Goal: Task Accomplishment & Management: Complete application form

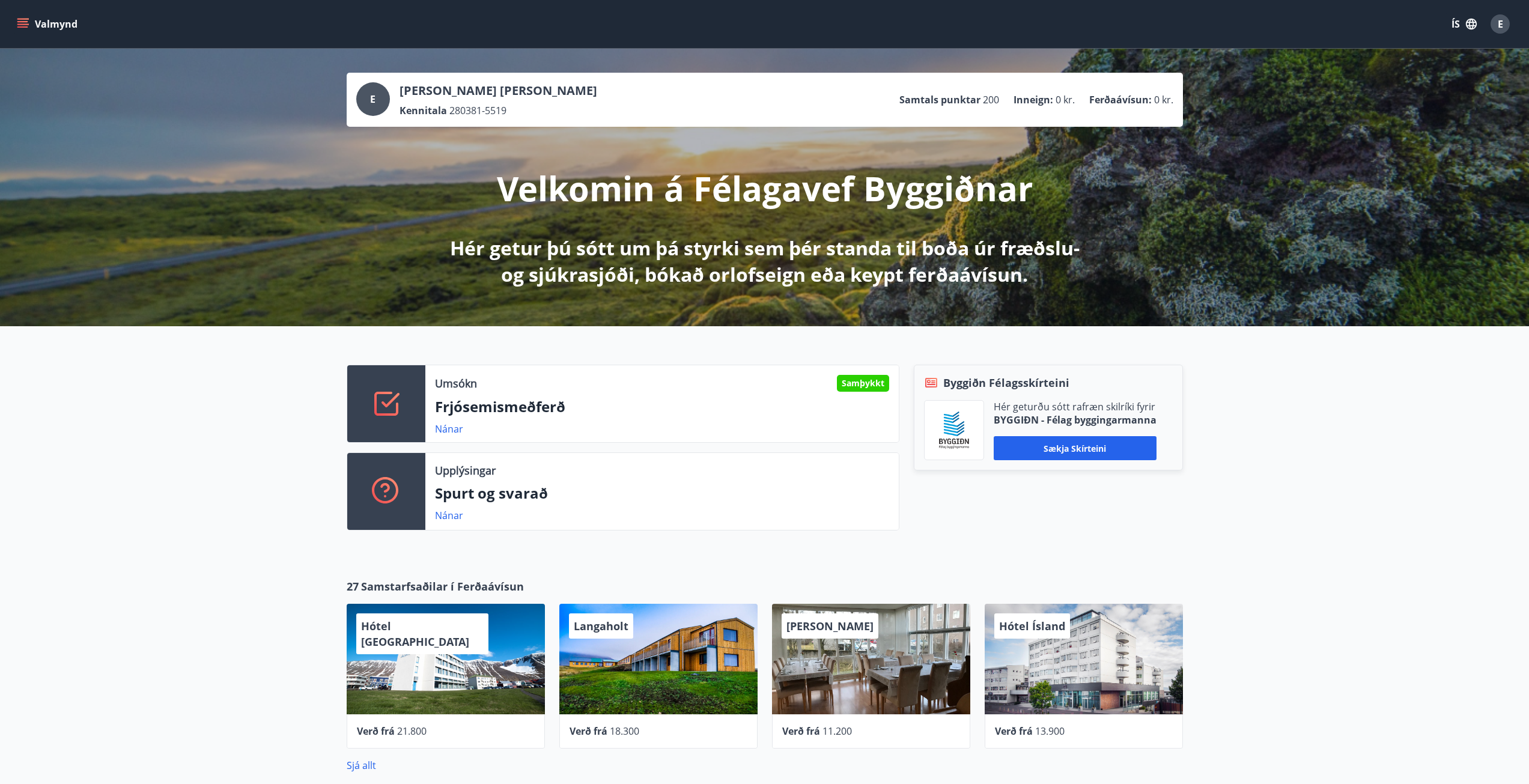
click at [23, 28] on icon "menu" at bounding box center [23, 27] width 11 height 2
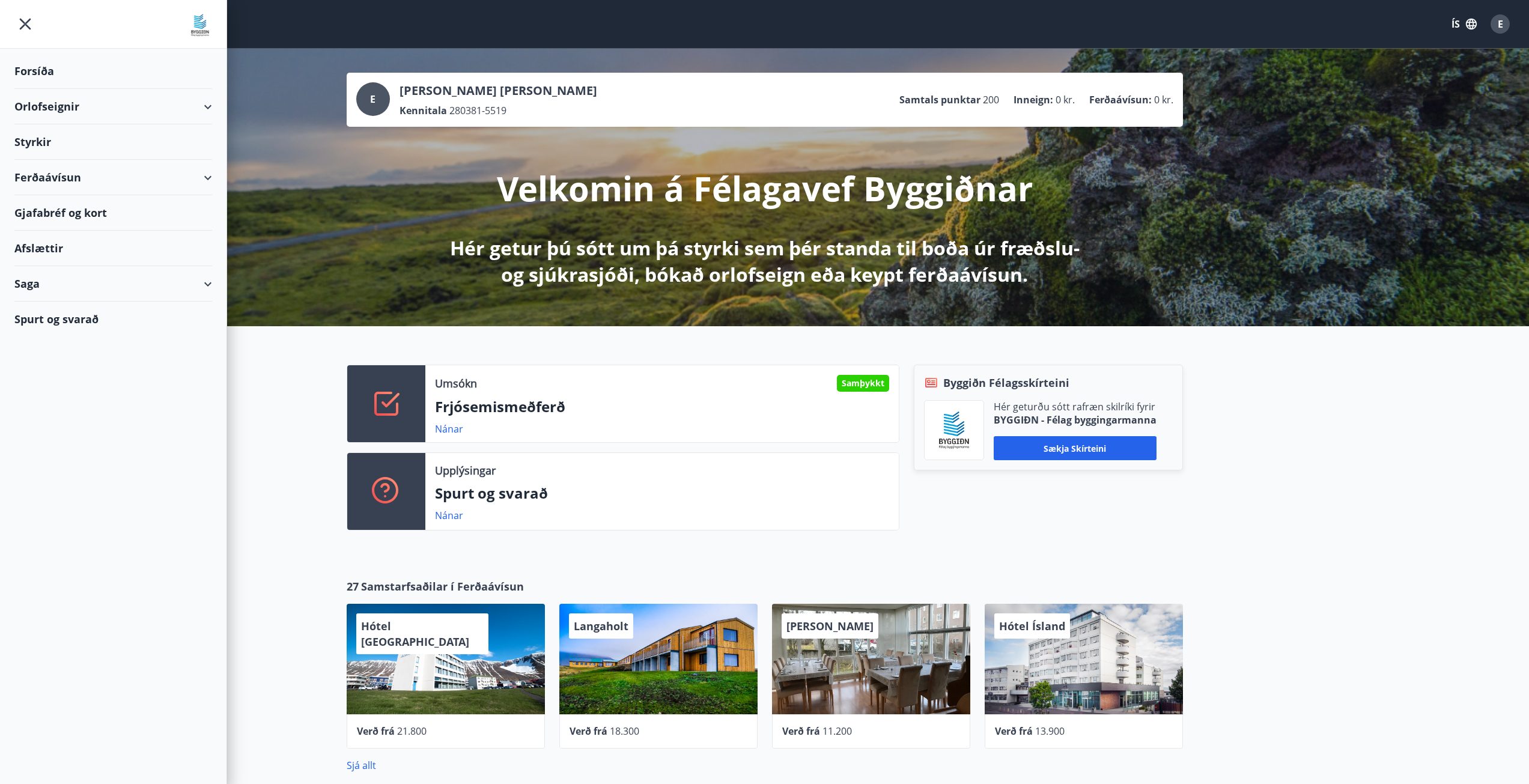
click at [71, 285] on div "Saga" at bounding box center [114, 284] width 198 height 36
click at [71, 441] on div "Styrkjasaga" at bounding box center [113, 440] width 179 height 26
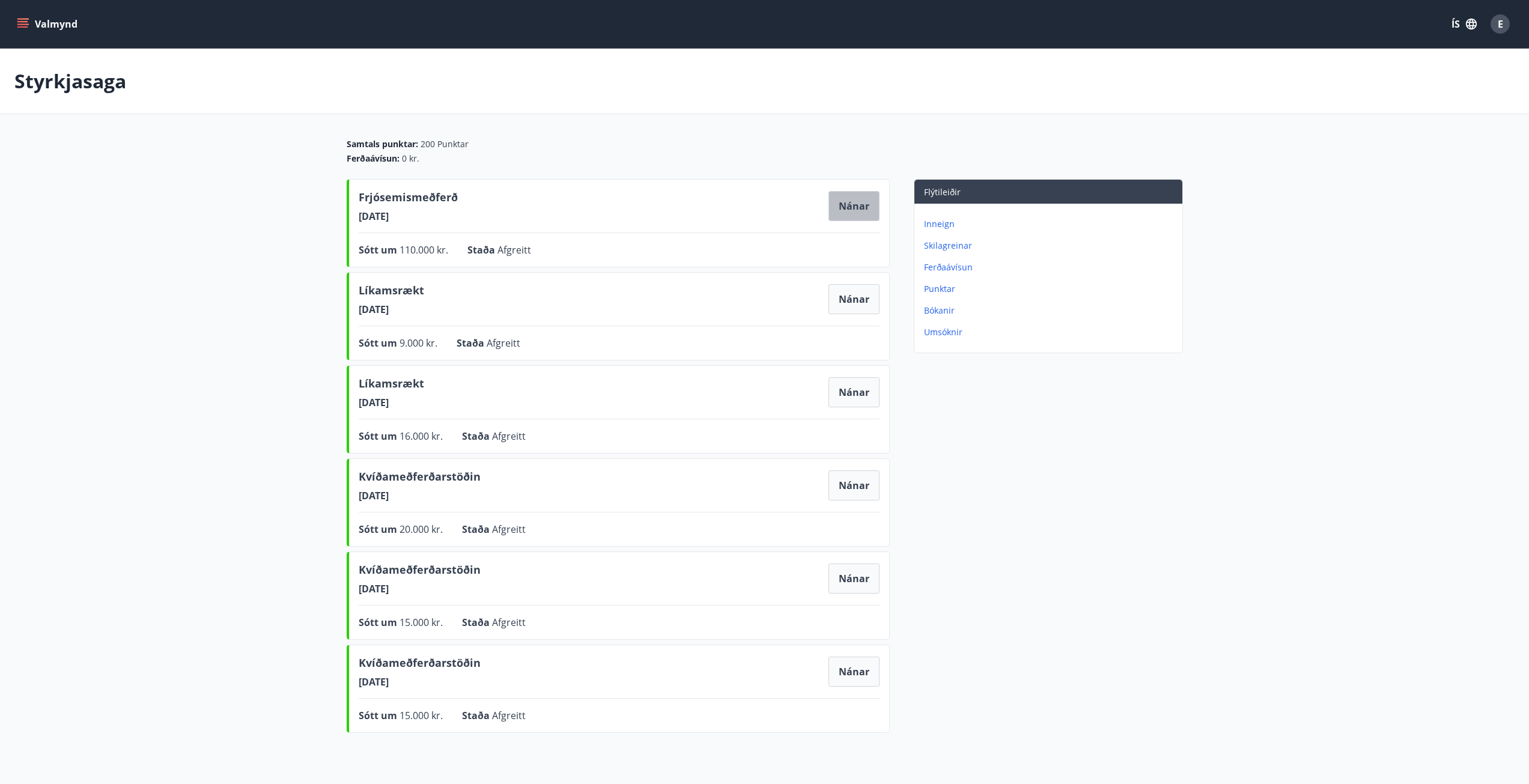
click at [860, 206] on button "Nánar" at bounding box center [854, 206] width 51 height 30
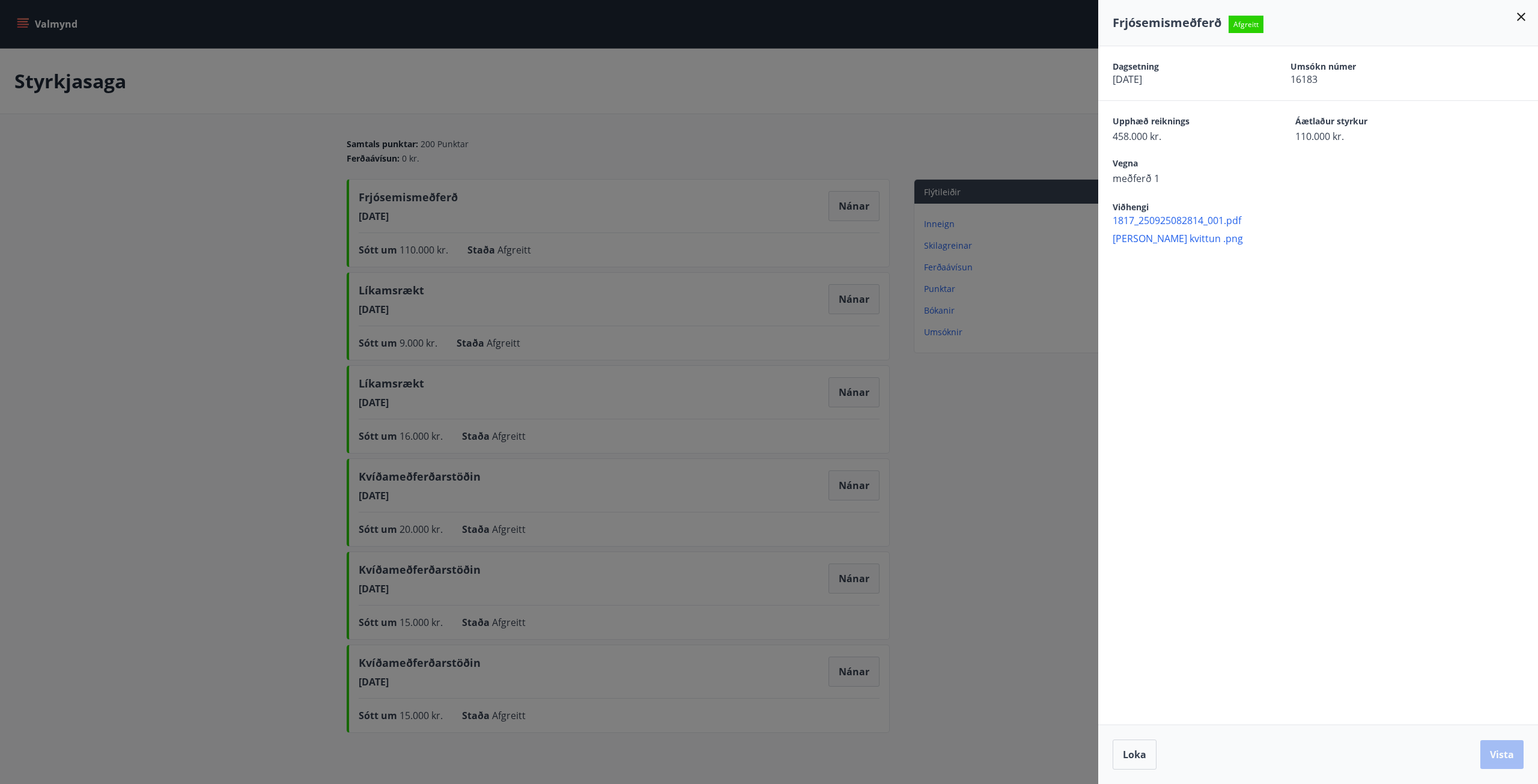
click at [172, 275] on div at bounding box center [769, 392] width 1538 height 784
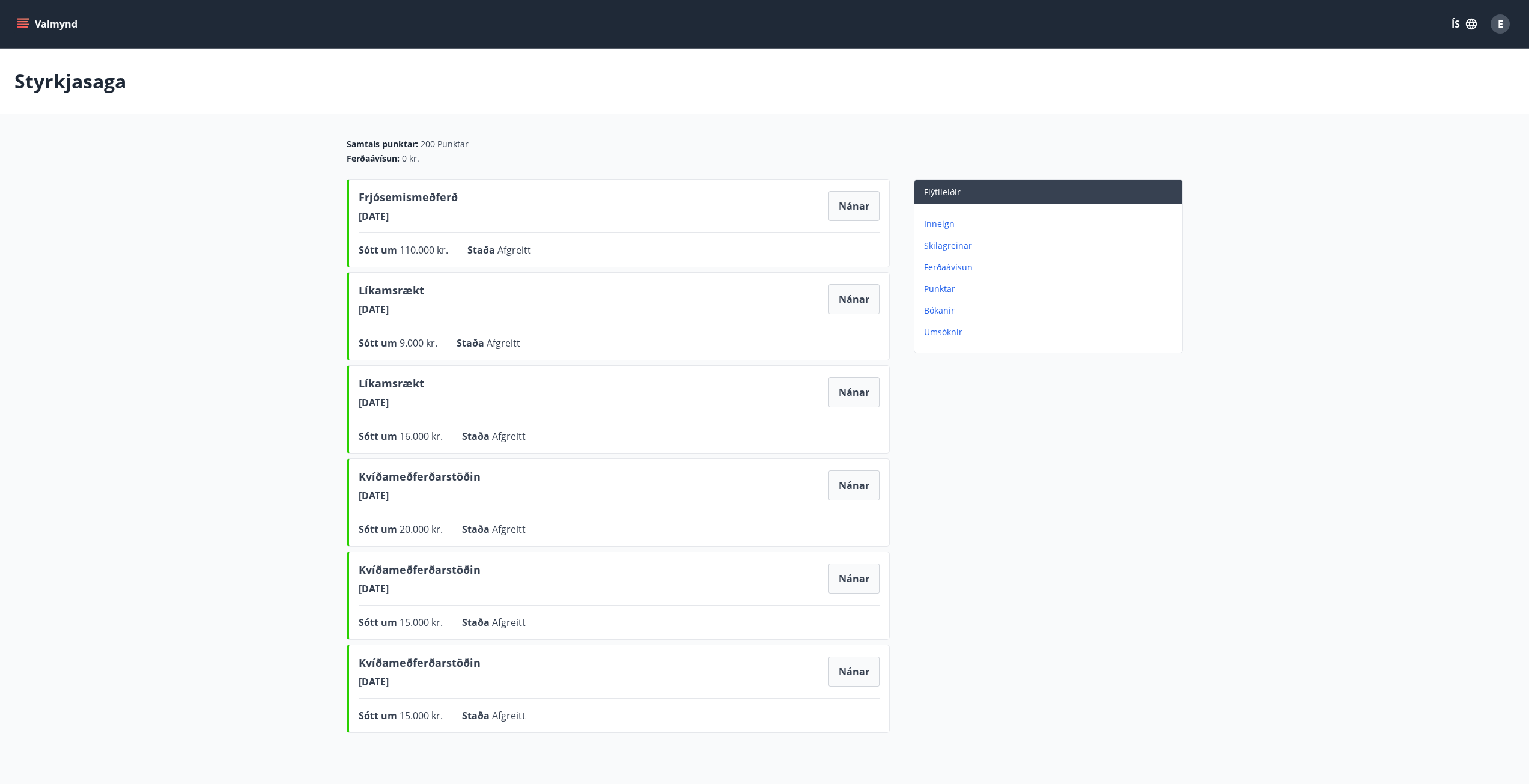
click at [828, 191] on button "Nánar" at bounding box center [854, 206] width 51 height 30
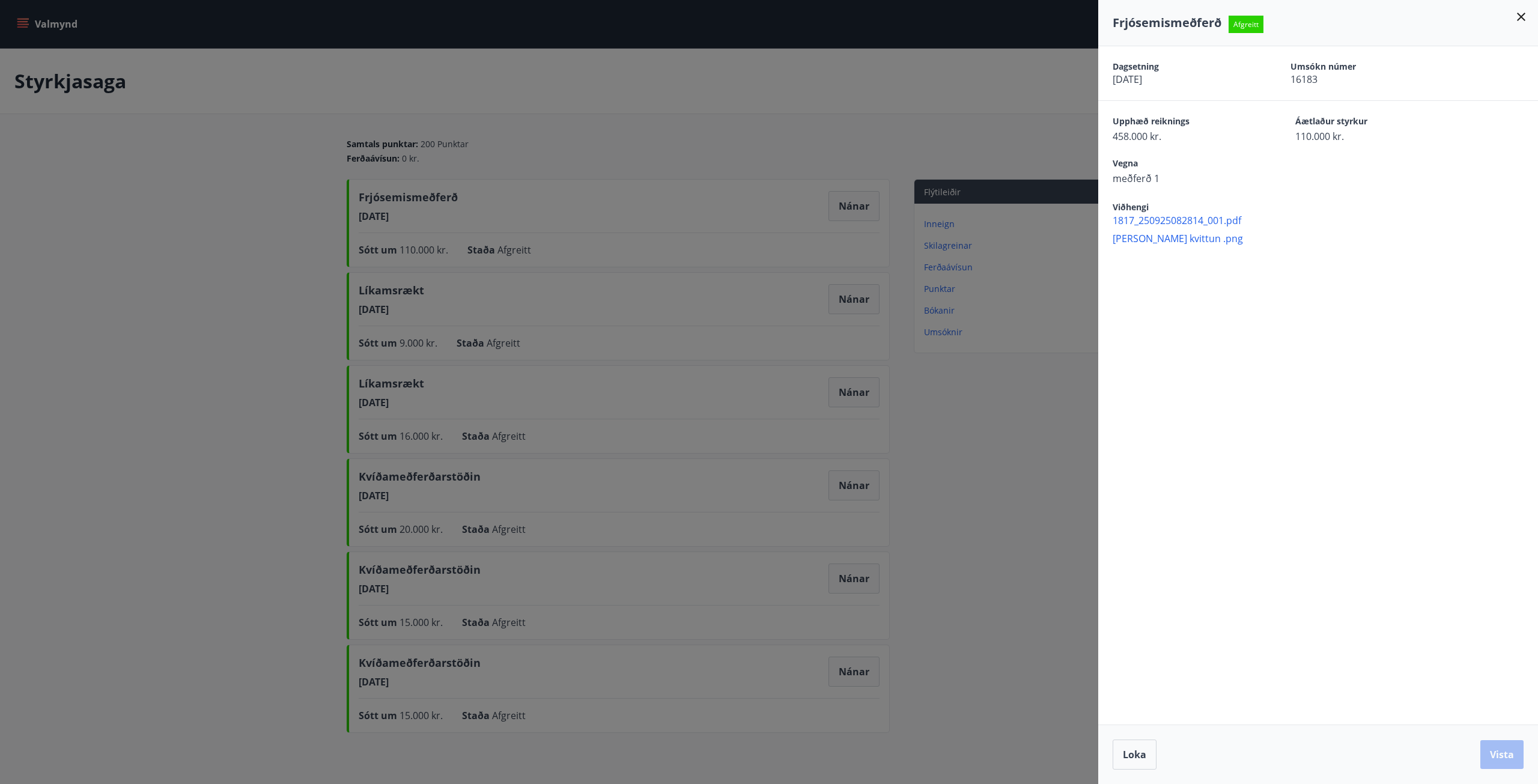
click at [155, 403] on div at bounding box center [769, 392] width 1538 height 784
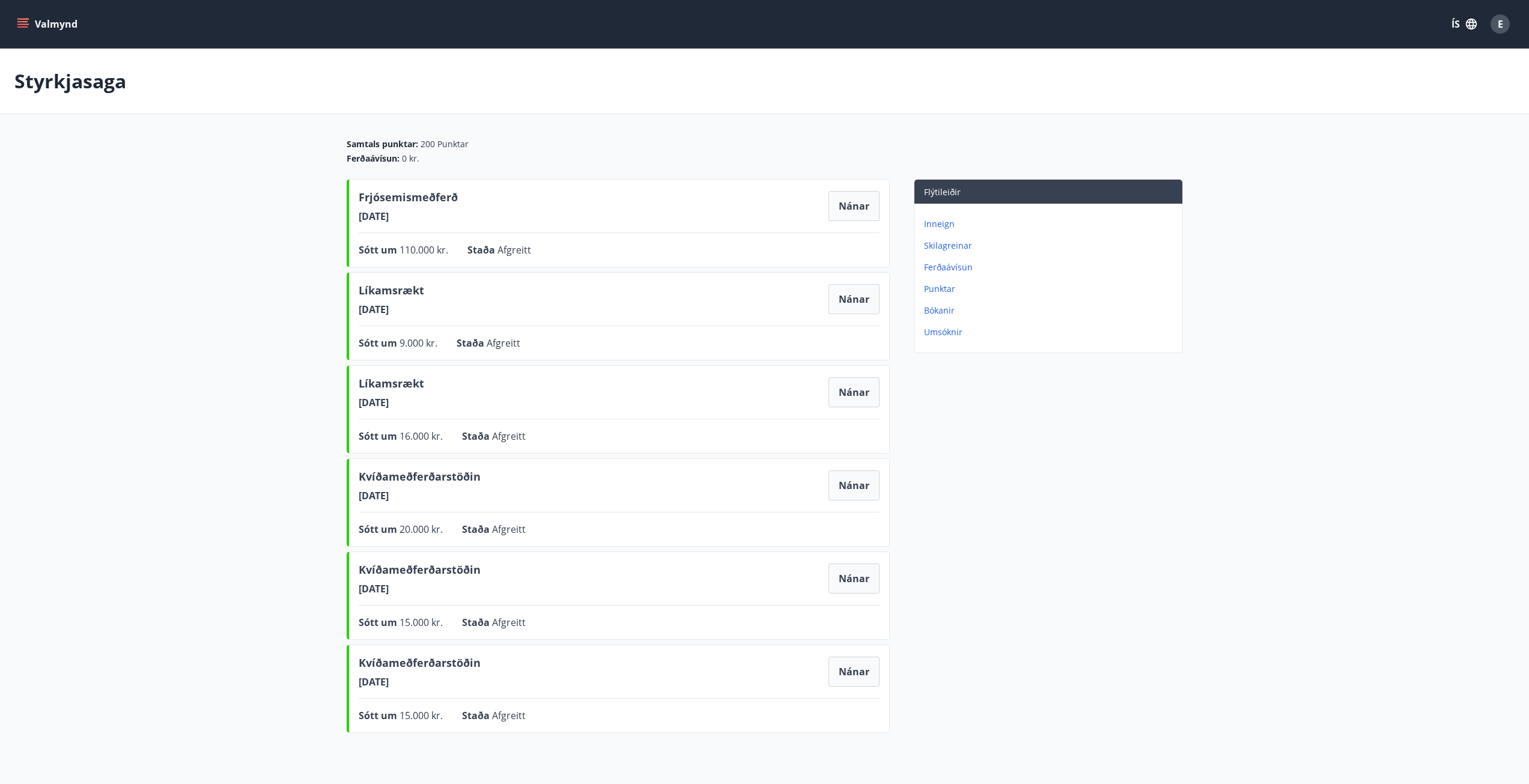
click at [164, 578] on main "Styrkjasaga Samtals punktar : 200 Punktar Ferðaávísun : 0 kr. Frjósemismeðferð …" at bounding box center [764, 393] width 1529 height 689
click at [868, 212] on button "Nánar" at bounding box center [854, 206] width 51 height 30
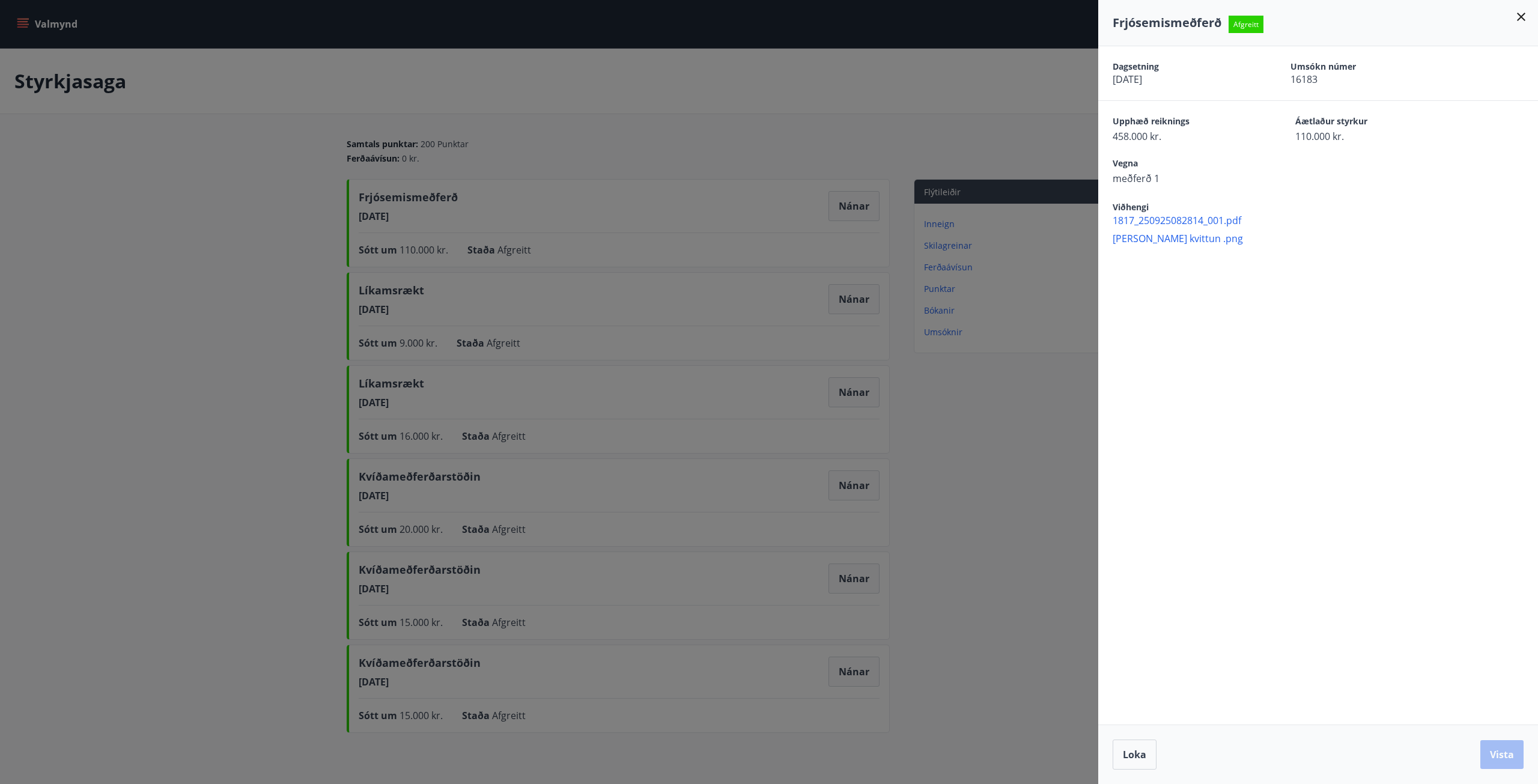
click at [23, 22] on div at bounding box center [769, 392] width 1538 height 784
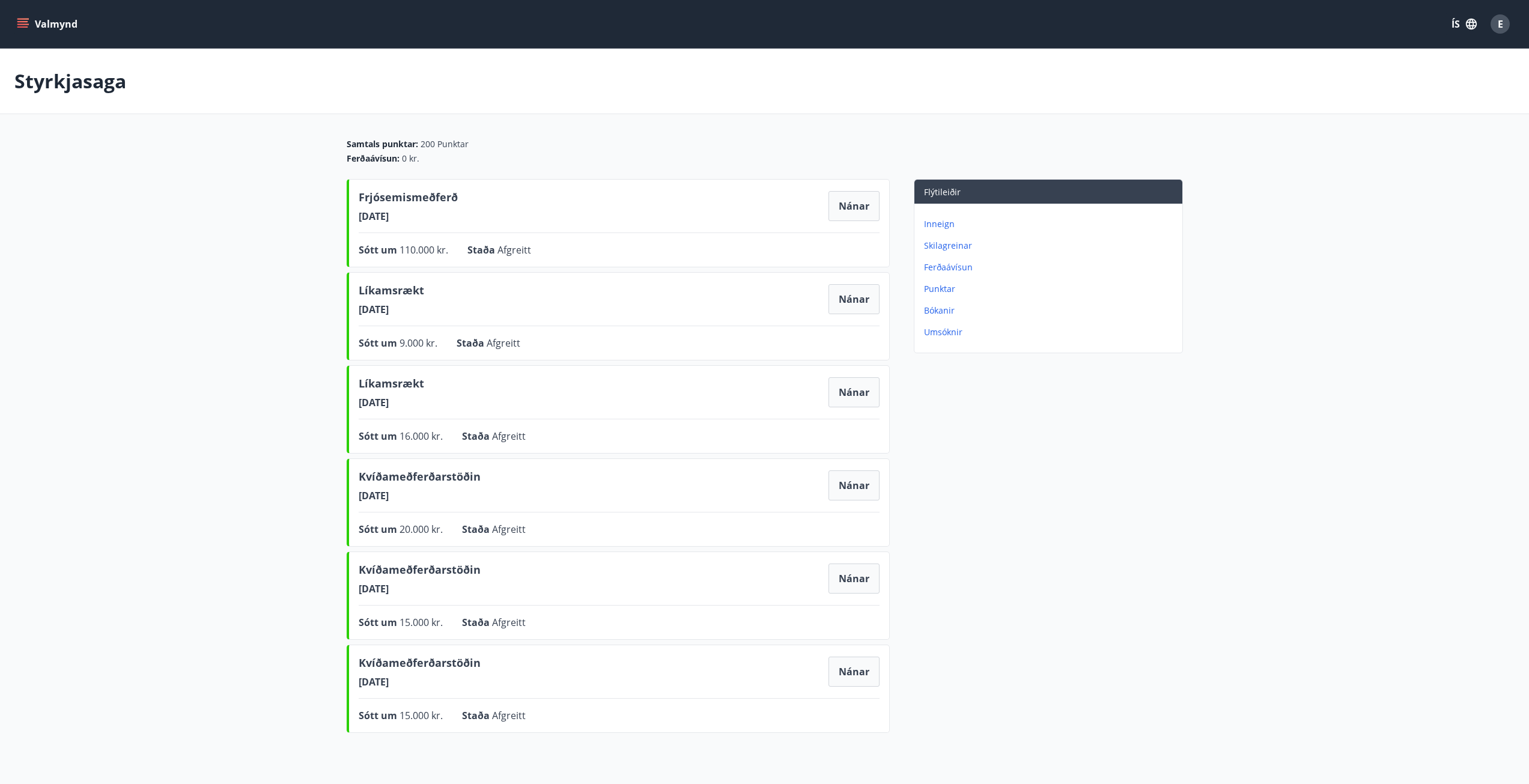
click at [26, 26] on icon "menu" at bounding box center [23, 24] width 12 height 12
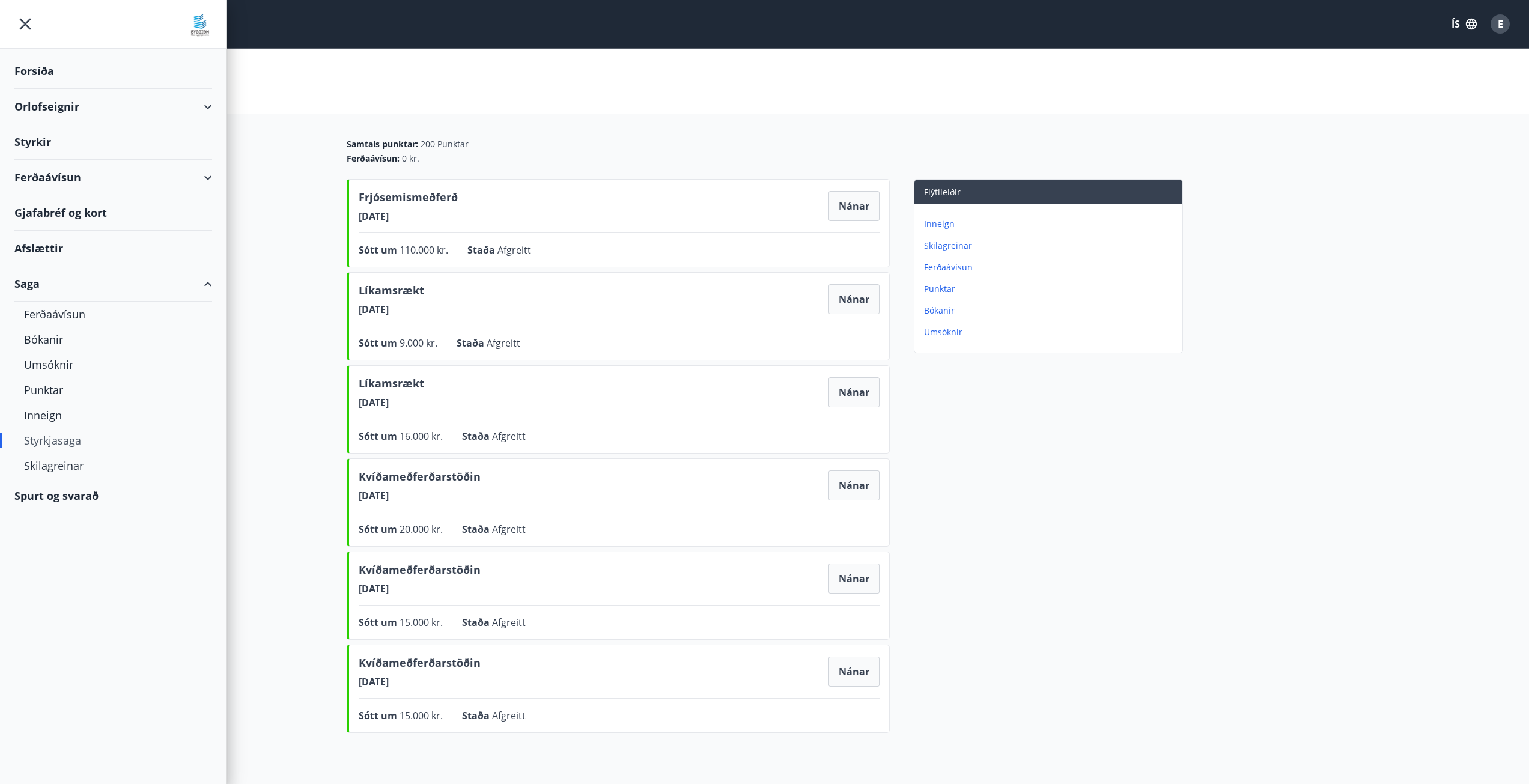
click at [31, 141] on div "Styrkir" at bounding box center [114, 142] width 198 height 36
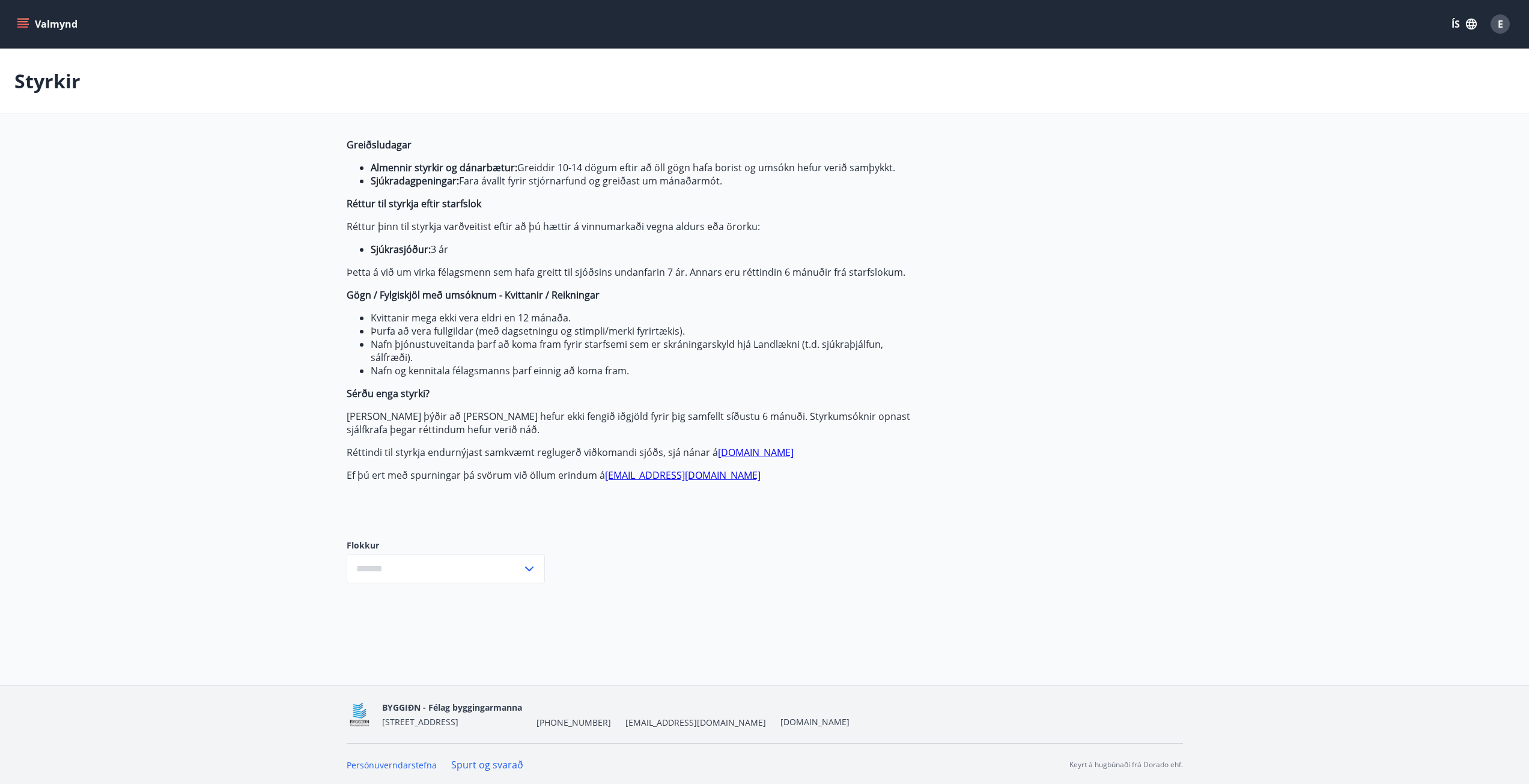
type input "***"
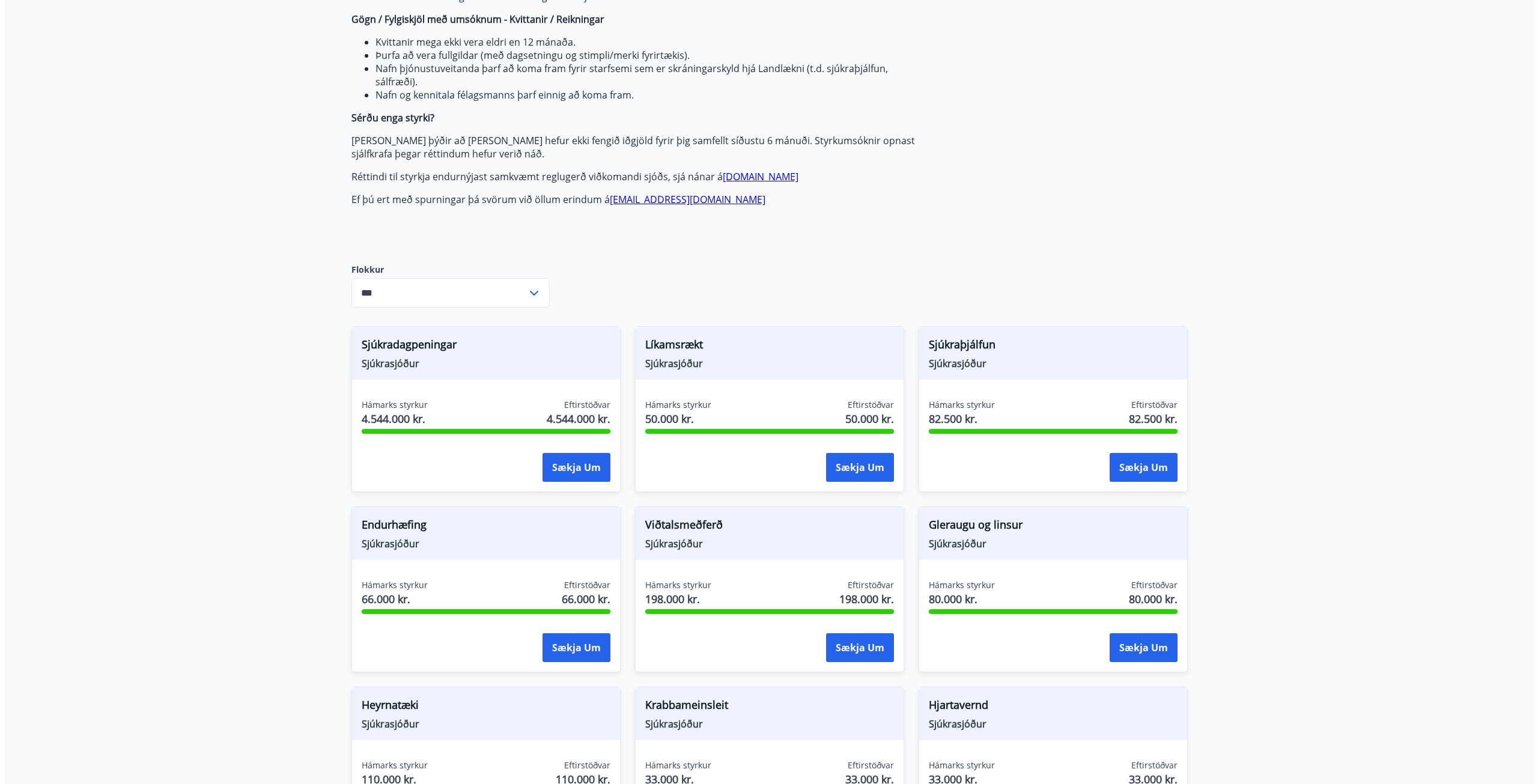
scroll to position [300, 0]
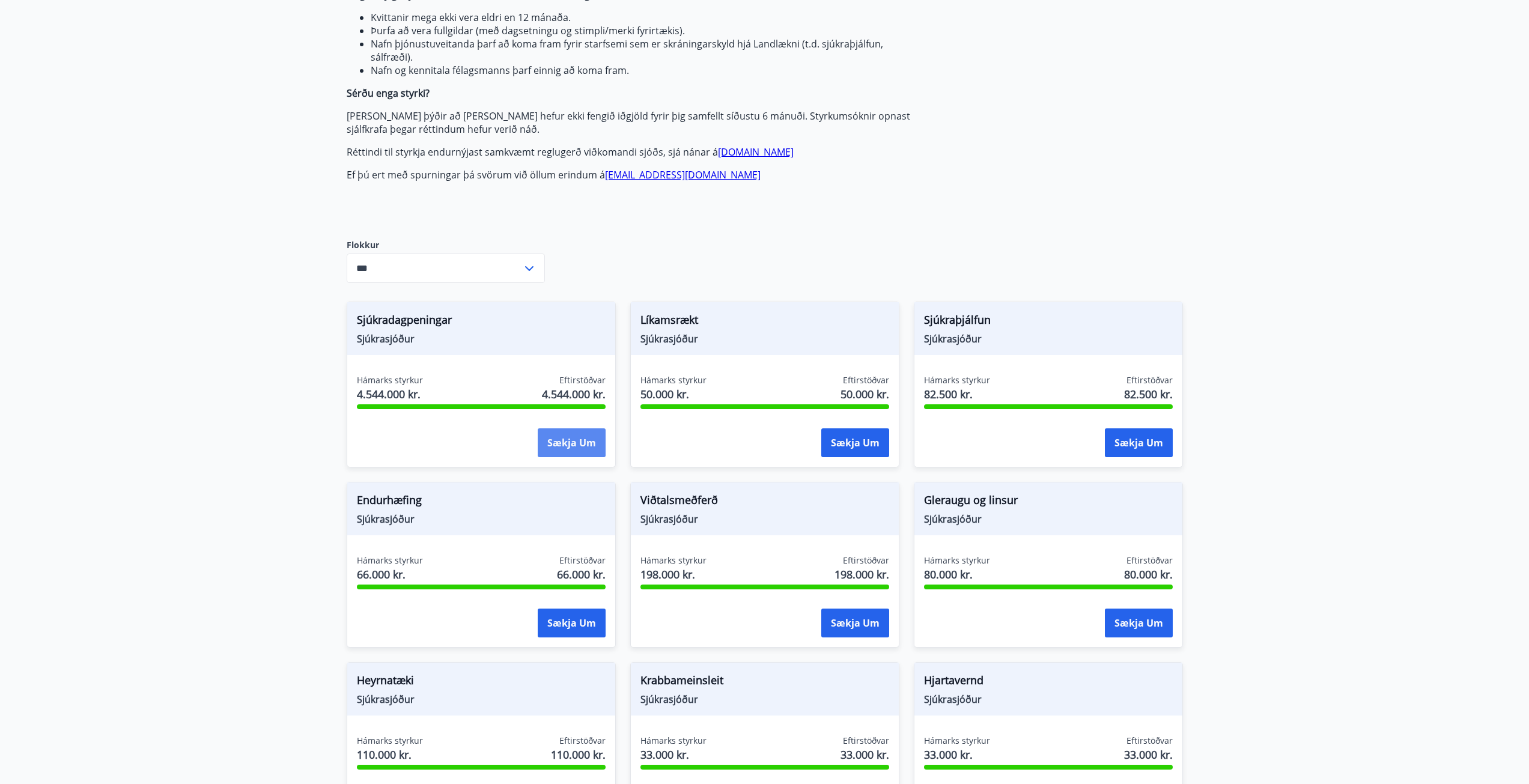
click at [569, 440] on button "Sækja um" at bounding box center [572, 442] width 68 height 29
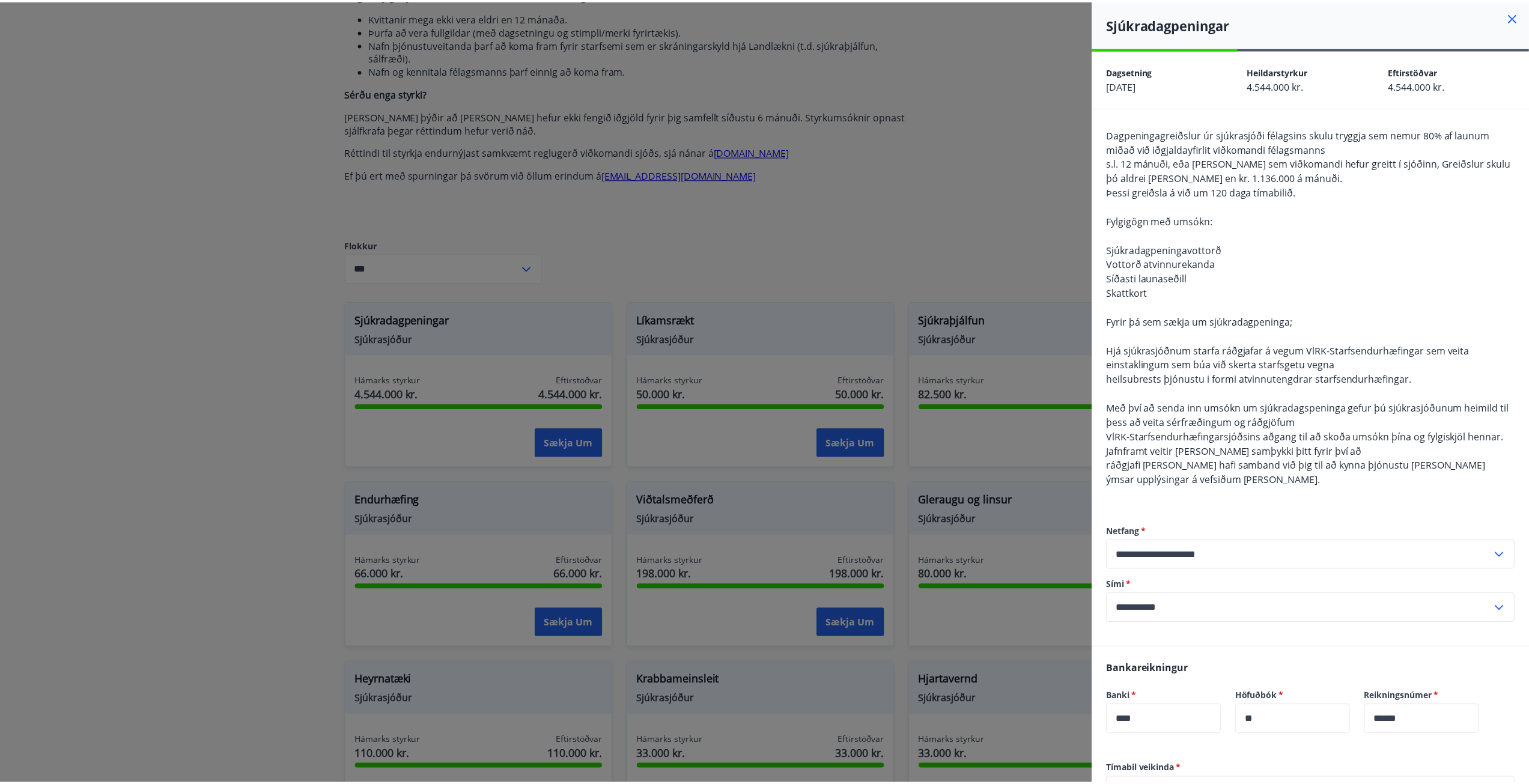
scroll to position [120, 0]
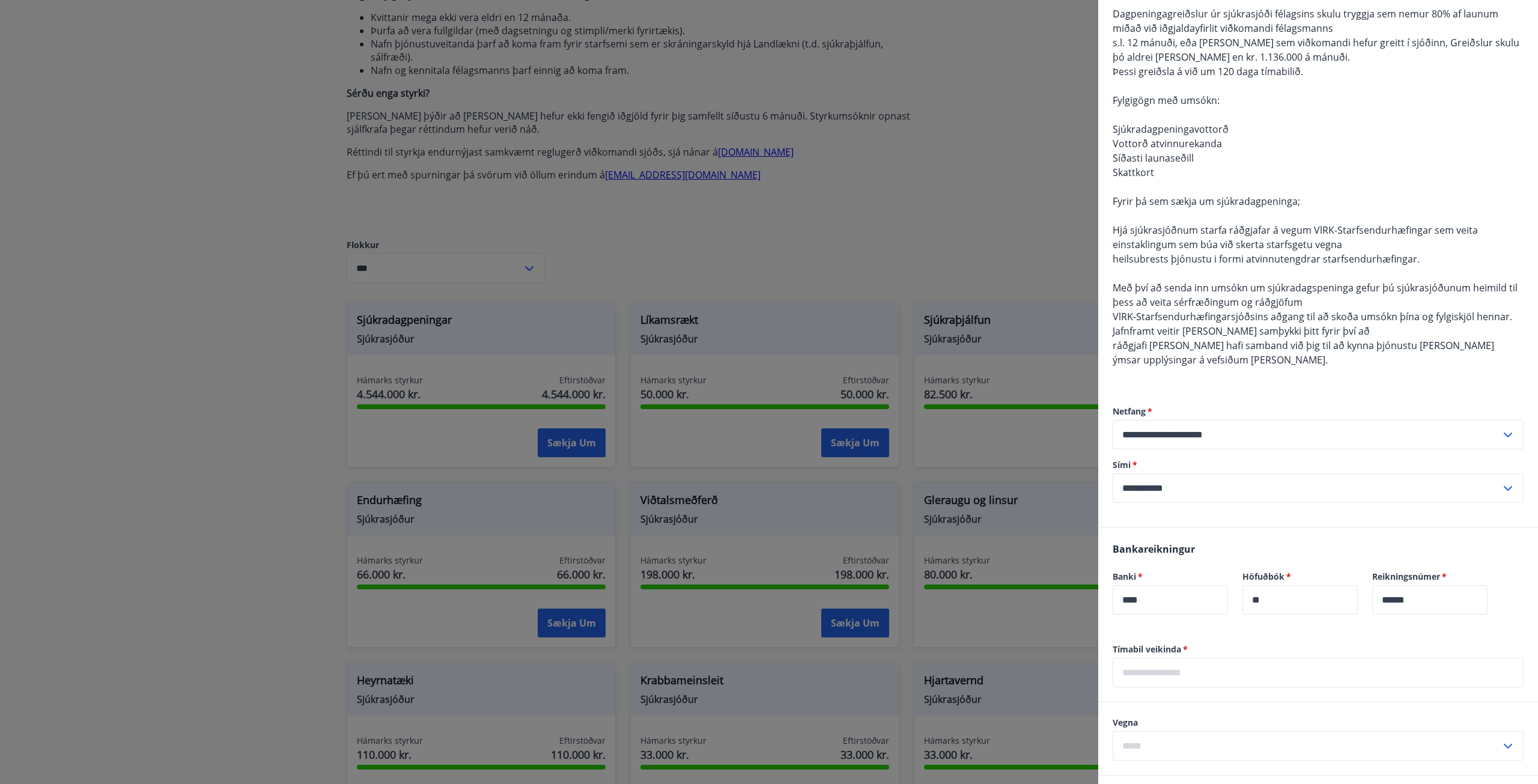
click at [327, 343] on div at bounding box center [769, 392] width 1538 height 784
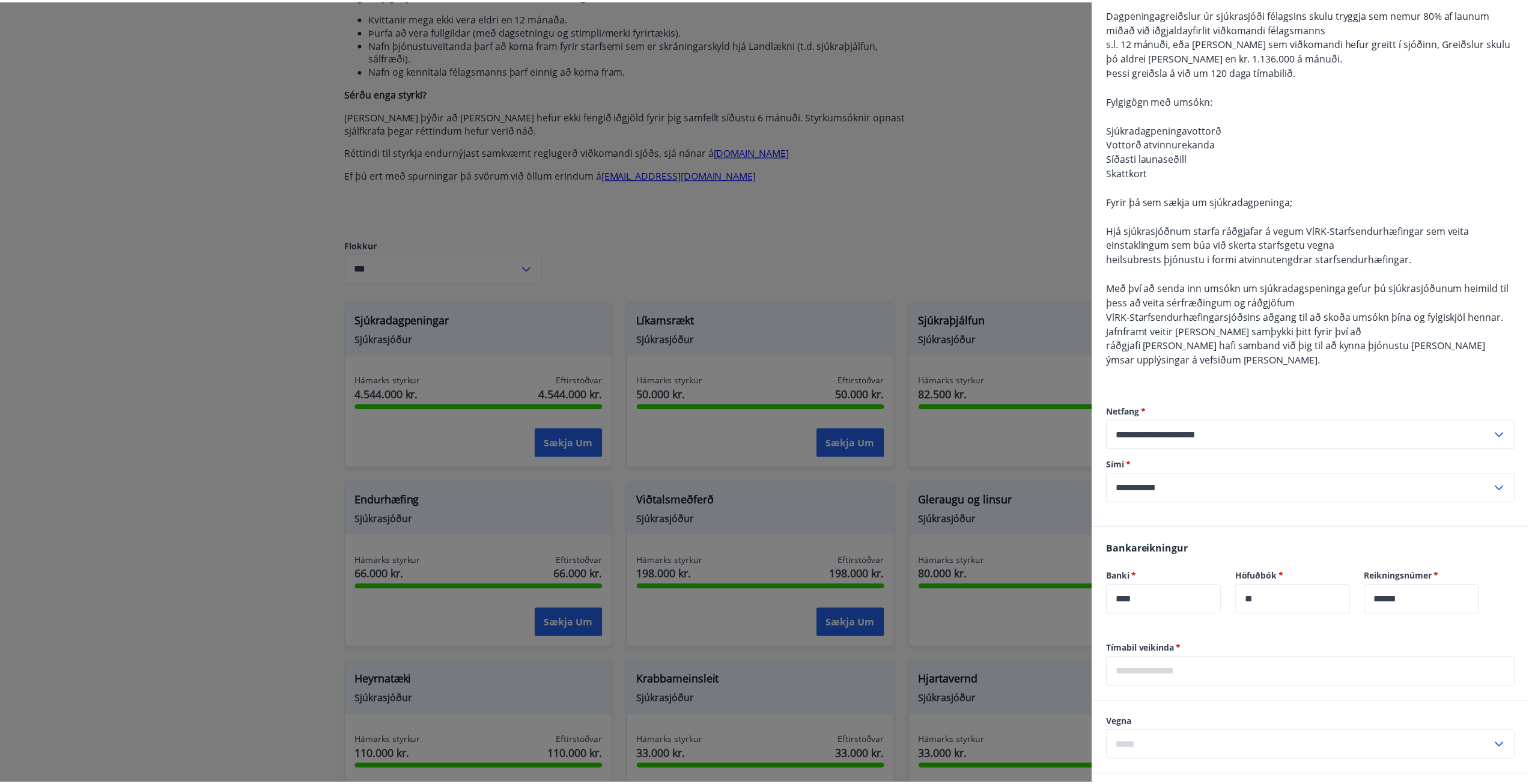
scroll to position [0, 0]
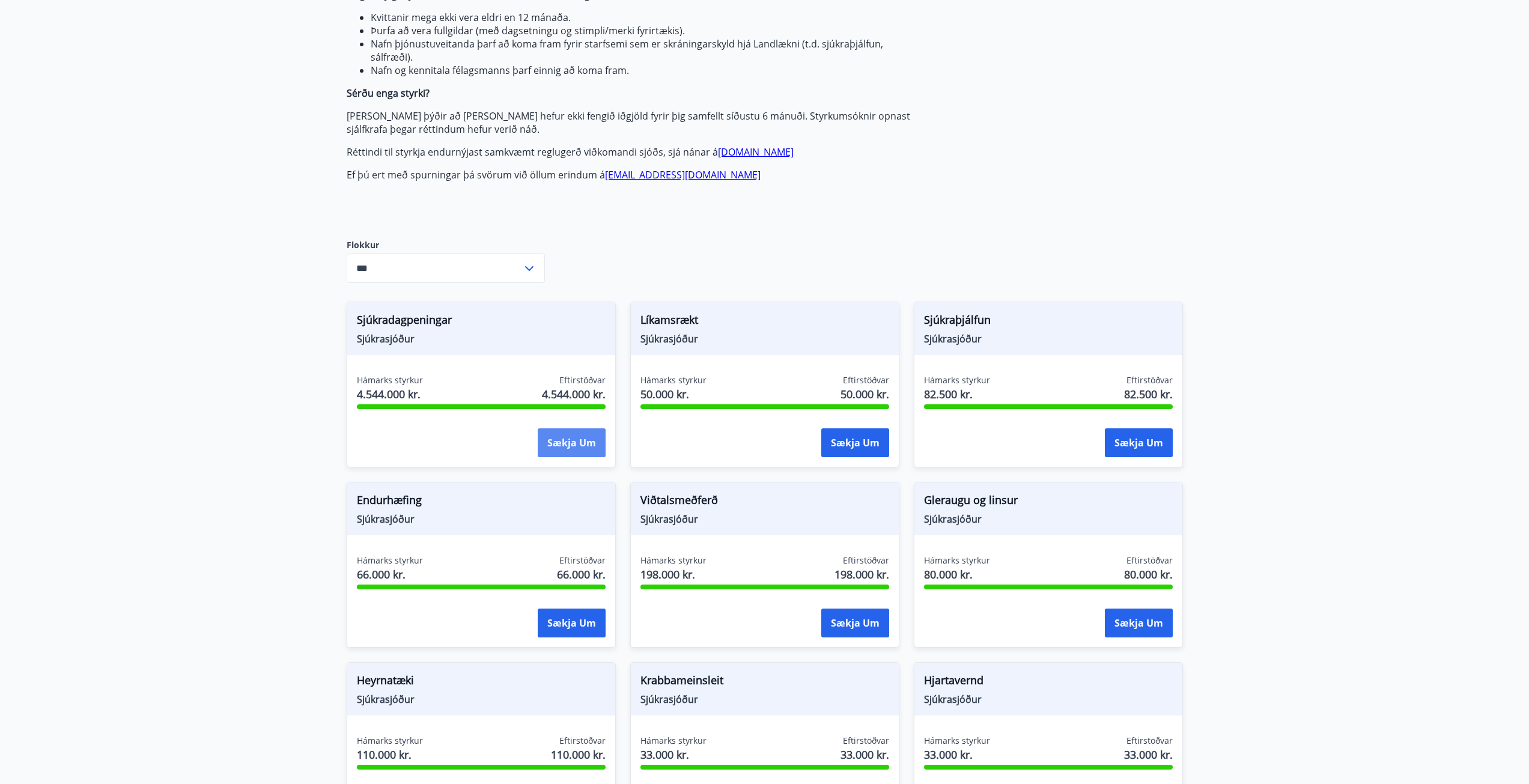
click at [586, 444] on button "Sækja um" at bounding box center [572, 442] width 68 height 29
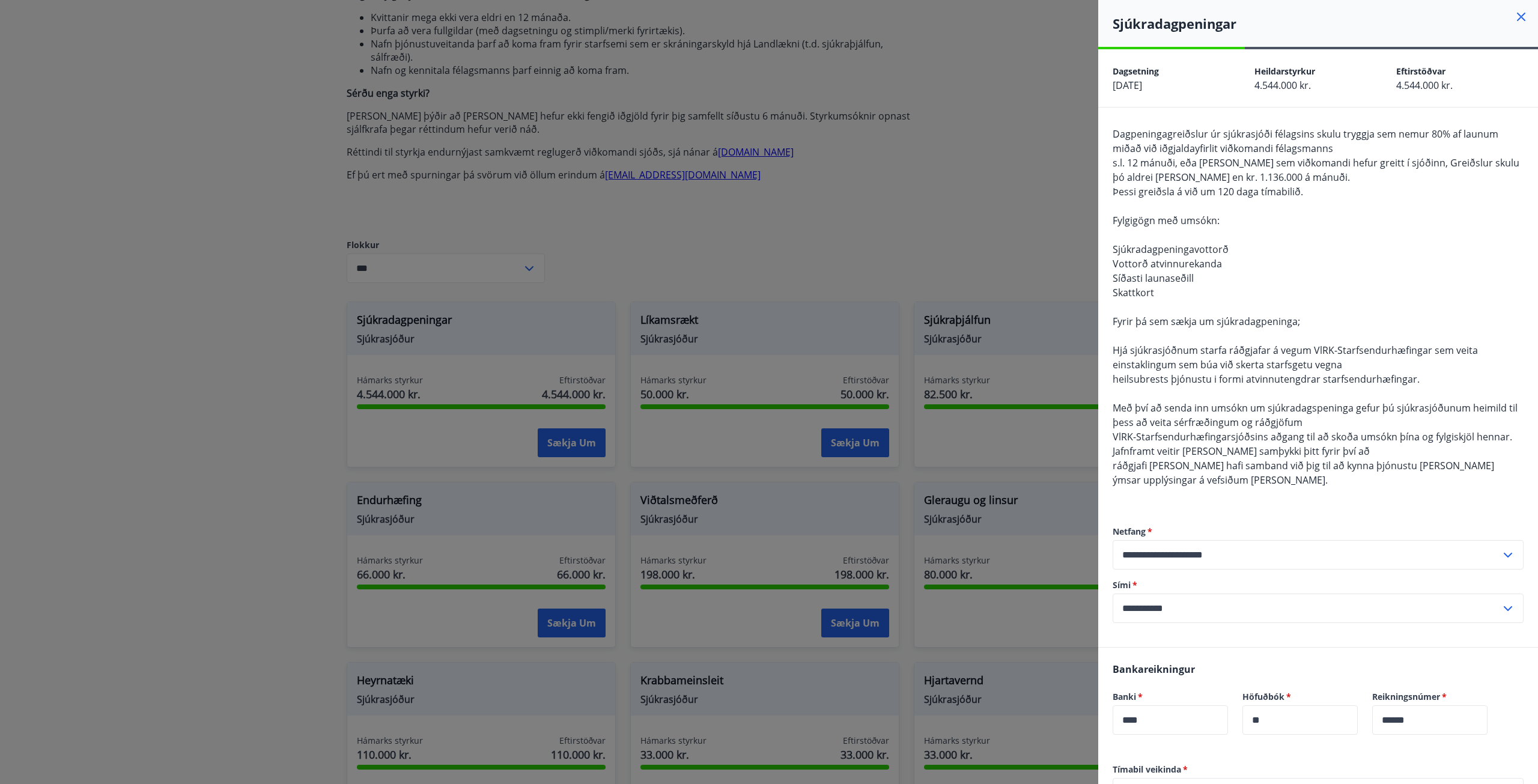
click at [249, 160] on div at bounding box center [769, 392] width 1538 height 784
